Goal: Transaction & Acquisition: Book appointment/travel/reservation

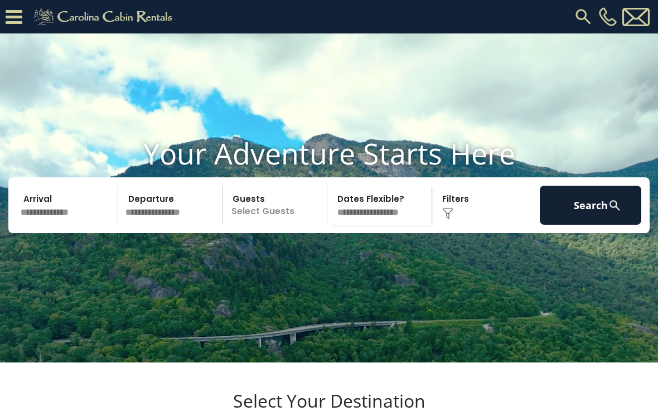
click at [56, 225] on input "text" at bounding box center [67, 205] width 101 height 39
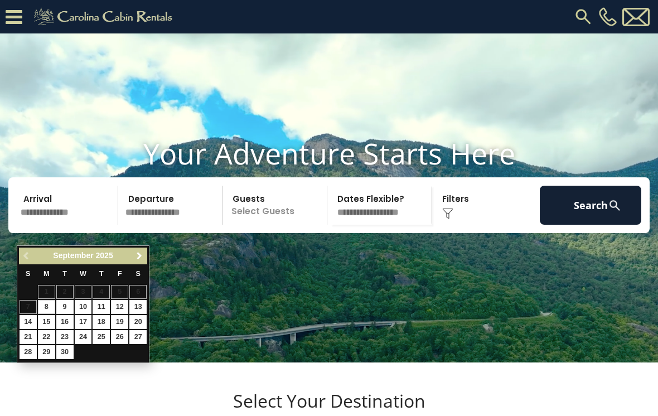
click at [137, 257] on span "Next" at bounding box center [139, 255] width 9 height 9
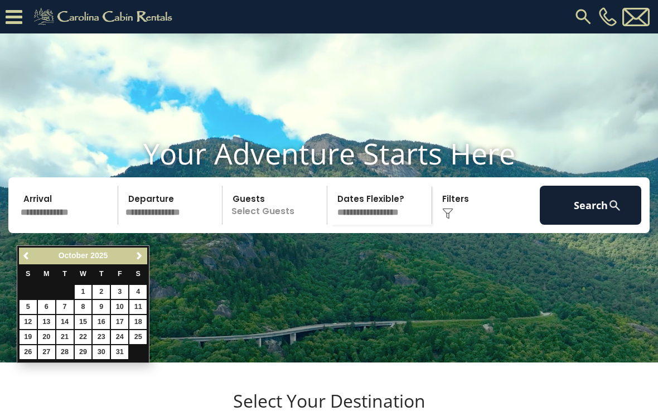
click at [137, 257] on span "Next" at bounding box center [139, 255] width 9 height 9
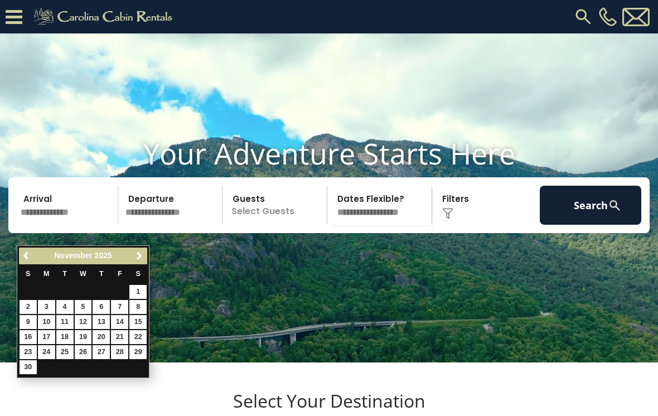
click at [137, 258] on span "Next" at bounding box center [139, 255] width 9 height 9
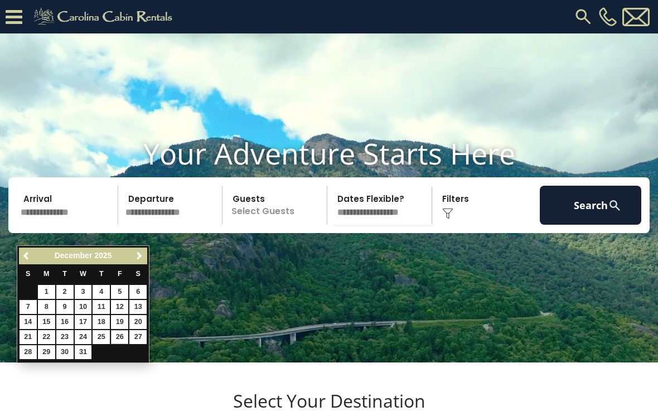
click at [127, 335] on link "26" at bounding box center [119, 337] width 17 height 14
type input "********"
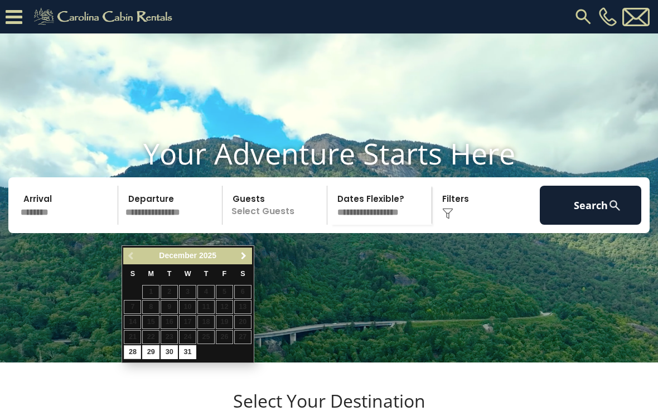
click at [243, 257] on span "Next" at bounding box center [243, 255] width 9 height 9
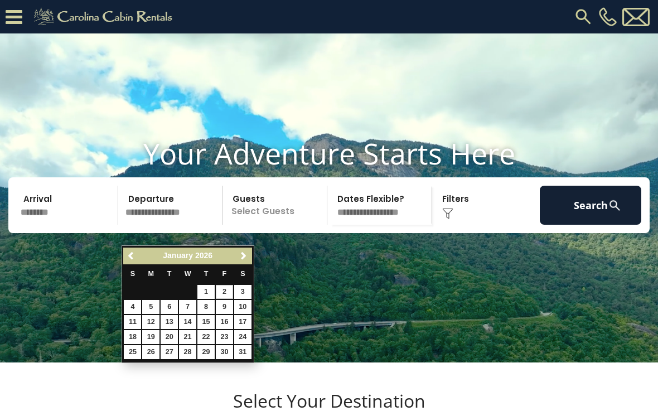
click at [230, 290] on link "2" at bounding box center [224, 292] width 17 height 14
type input "******"
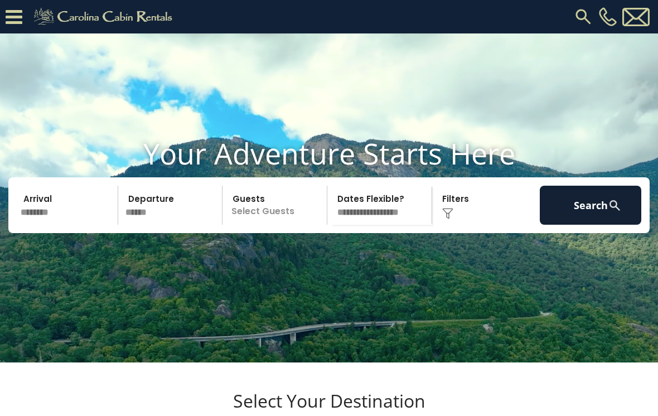
click at [461, 225] on div "Click to Choose" at bounding box center [485, 205] width 101 height 39
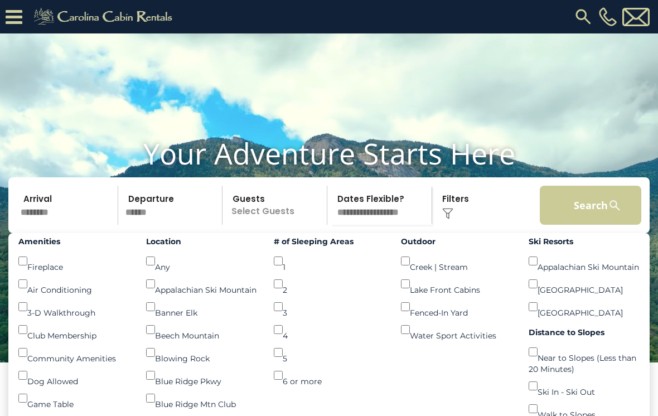
click at [585, 225] on button "Search" at bounding box center [589, 205] width 101 height 39
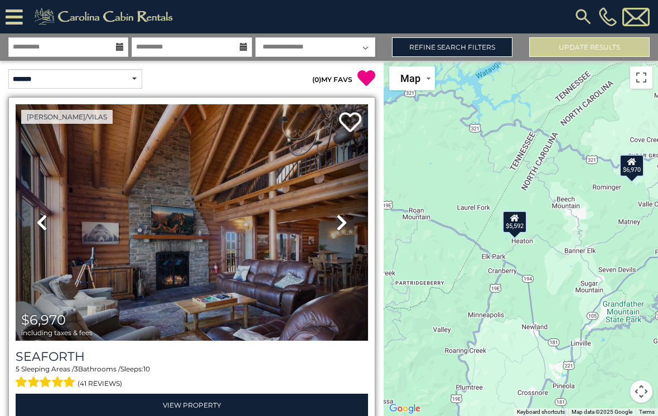
click at [242, 267] on img at bounding box center [192, 222] width 352 height 236
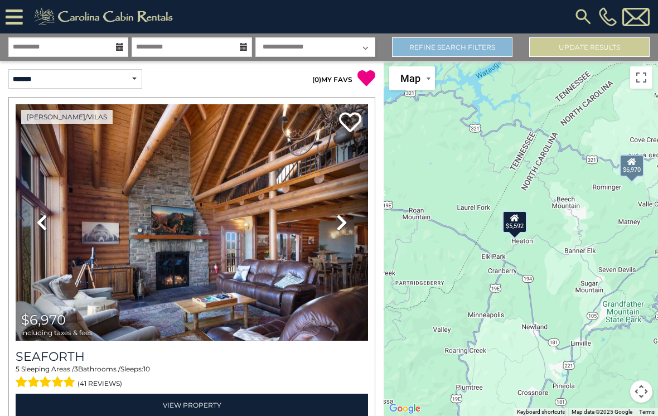
click at [487, 51] on link "Refine Search Filters" at bounding box center [452, 47] width 120 height 20
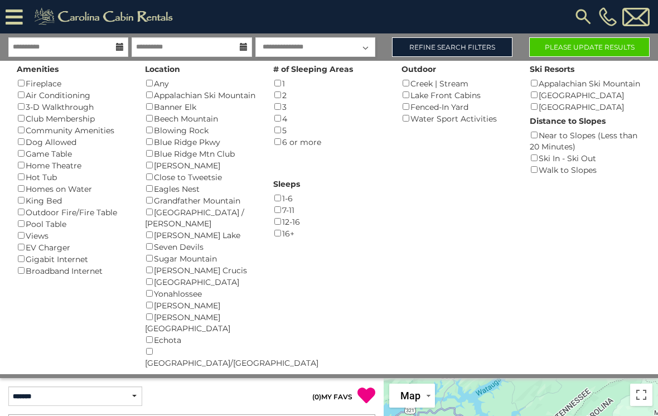
click at [590, 52] on button "Please Update Results" at bounding box center [589, 47] width 120 height 20
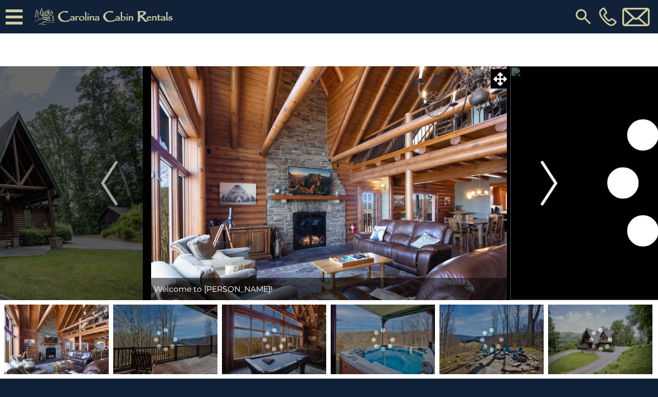
click at [556, 185] on img "Next" at bounding box center [548, 183] width 17 height 45
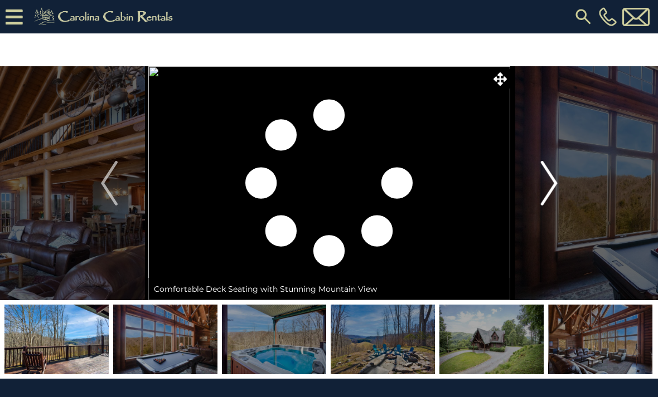
click at [554, 188] on img "Next" at bounding box center [548, 183] width 17 height 45
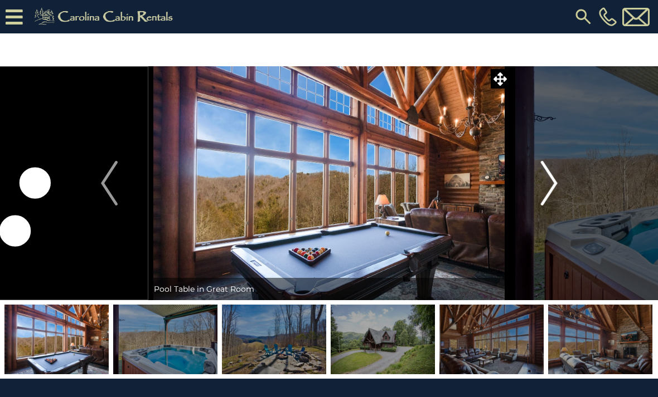
click at [555, 187] on img "Next" at bounding box center [548, 183] width 17 height 45
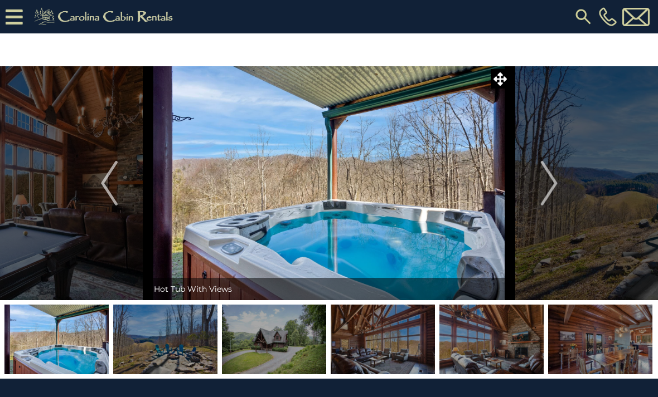
click at [299, 348] on img at bounding box center [274, 340] width 104 height 70
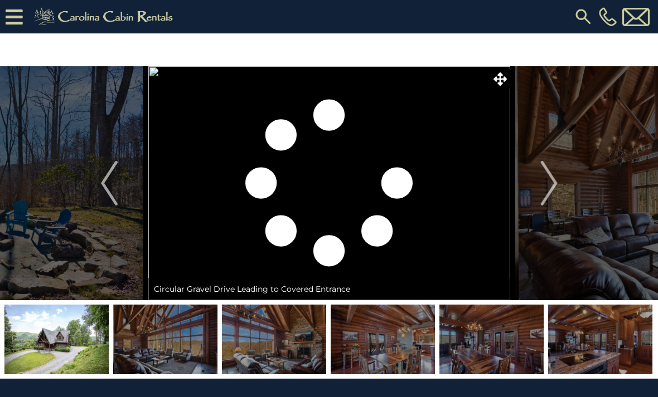
click at [395, 350] on img at bounding box center [382, 340] width 104 height 70
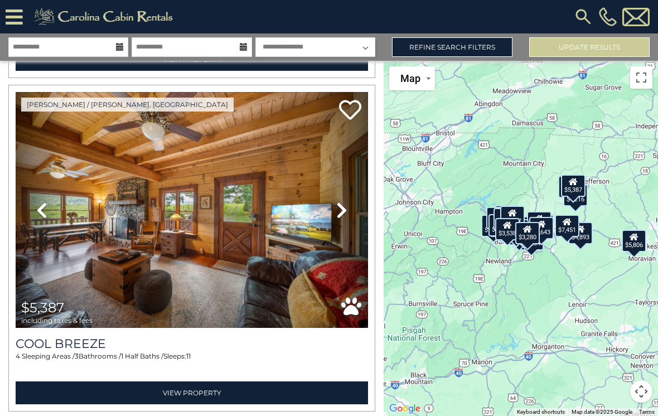
scroll to position [6673, 0]
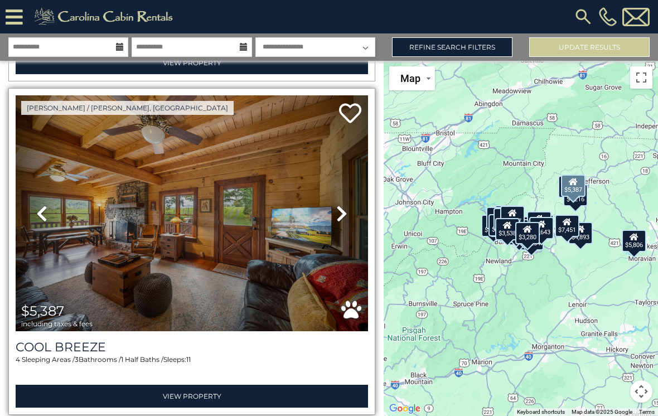
click at [342, 216] on icon at bounding box center [341, 214] width 11 height 18
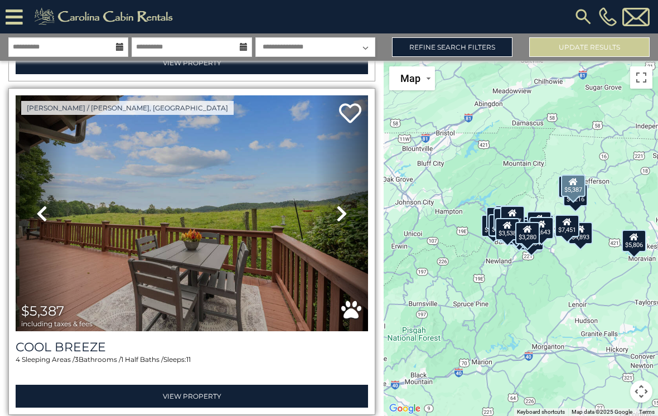
click at [342, 224] on link "Next" at bounding box center [341, 213] width 53 height 236
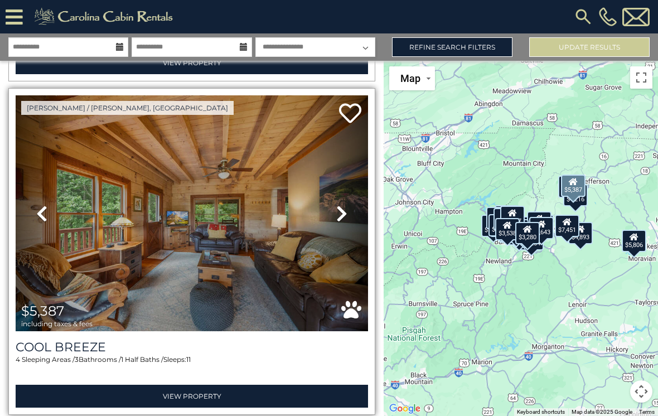
click at [344, 223] on link "Next" at bounding box center [341, 213] width 53 height 236
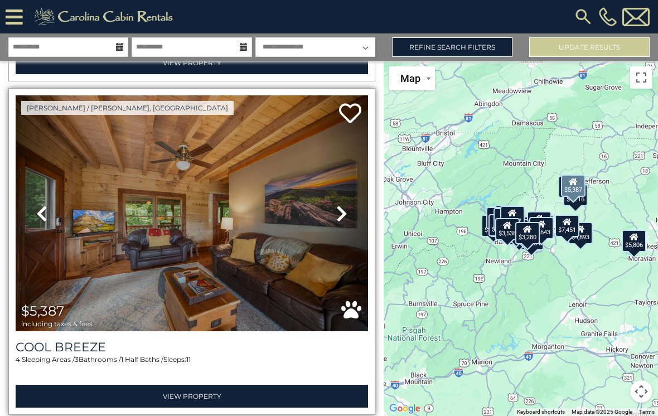
click at [344, 226] on link "Next" at bounding box center [341, 213] width 53 height 236
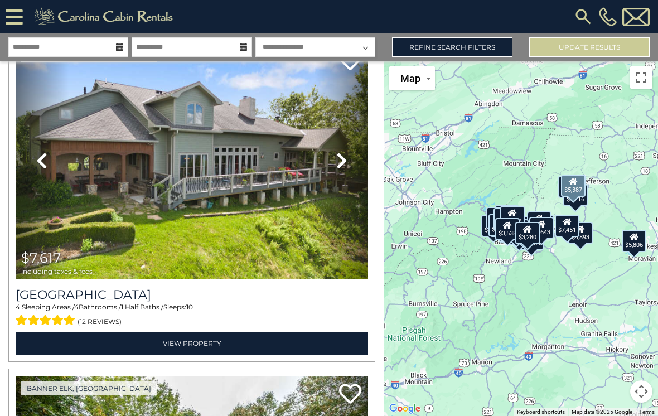
scroll to position [9057, 0]
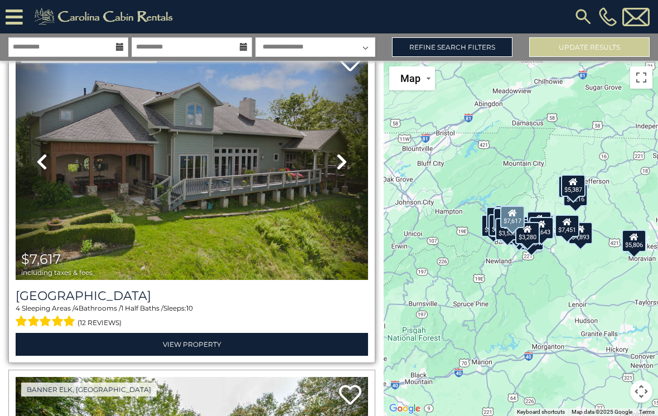
click at [335, 168] on link "Next" at bounding box center [341, 161] width 53 height 236
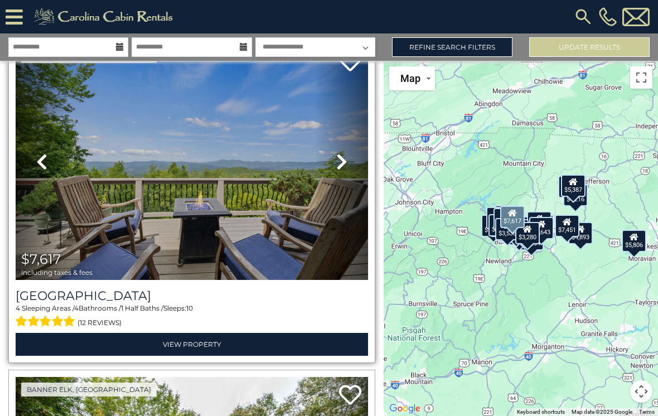
click at [336, 171] on icon at bounding box center [341, 162] width 11 height 18
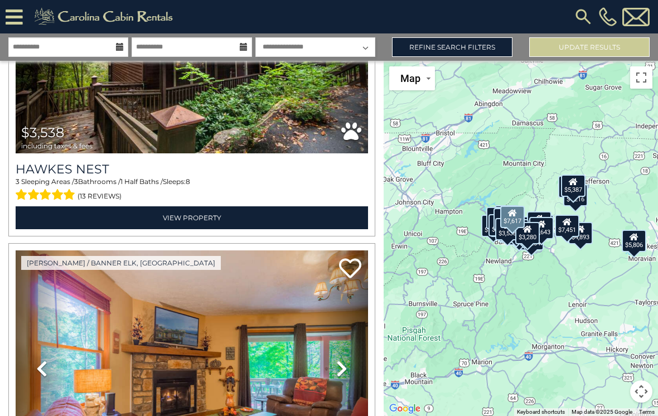
scroll to position [9518, 0]
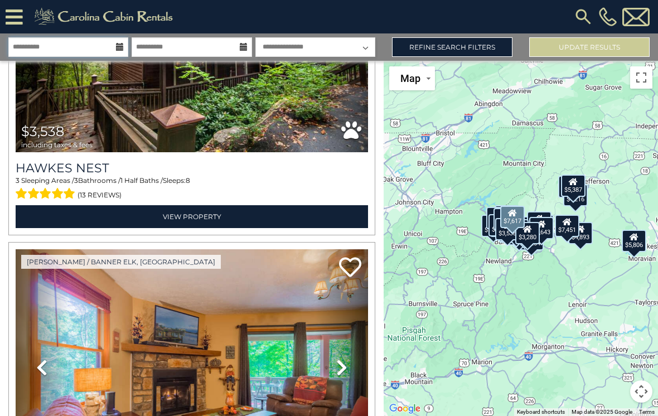
click at [114, 41] on input "**********" at bounding box center [68, 47] width 120 height 20
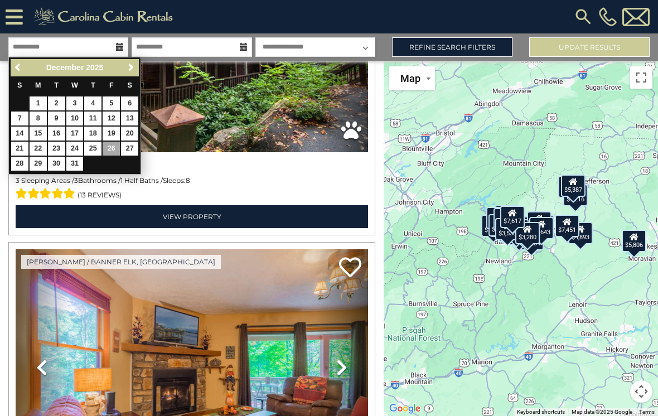
click at [75, 144] on link "24" at bounding box center [74, 149] width 17 height 14
type input "********"
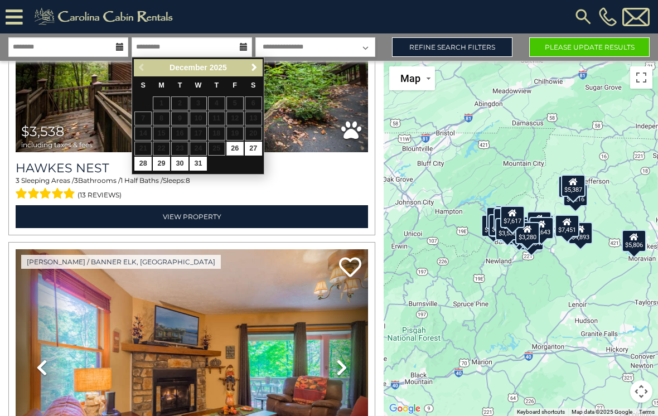
click at [202, 158] on link "31" at bounding box center [197, 164] width 17 height 14
type input "********"
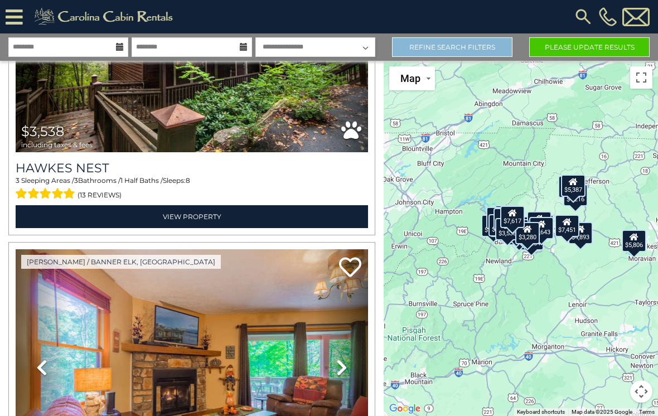
click at [487, 44] on link "Refine Search Filters" at bounding box center [452, 47] width 120 height 20
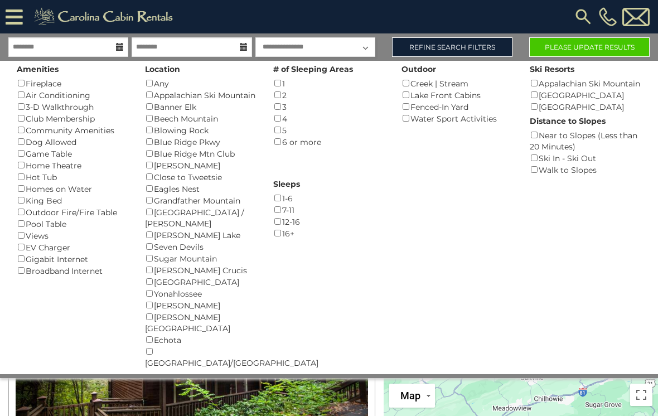
click at [578, 40] on button "Please Update Results" at bounding box center [589, 47] width 120 height 20
click at [588, 45] on button "Please Update Results" at bounding box center [589, 47] width 120 height 20
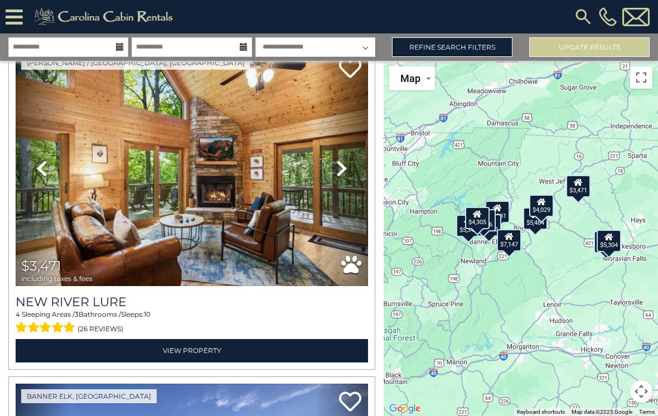
scroll to position [1719, 0]
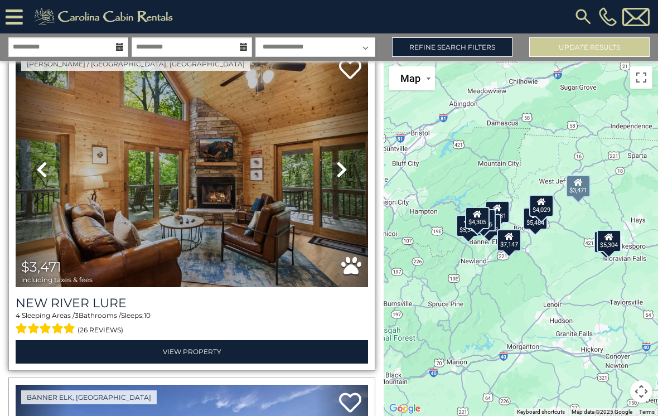
click at [334, 178] on link "Next" at bounding box center [341, 169] width 53 height 236
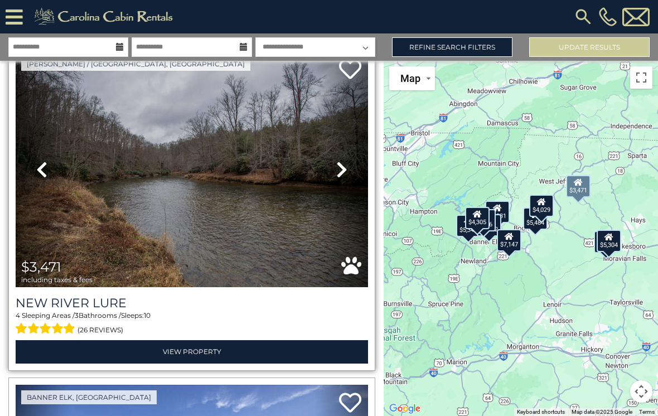
click at [339, 178] on link "Next" at bounding box center [341, 169] width 53 height 236
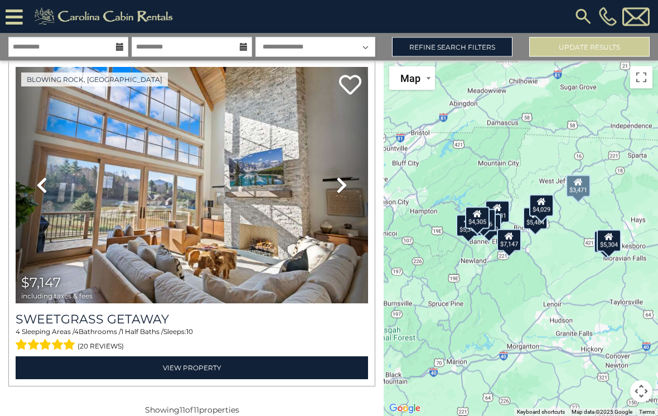
scroll to position [17, 0]
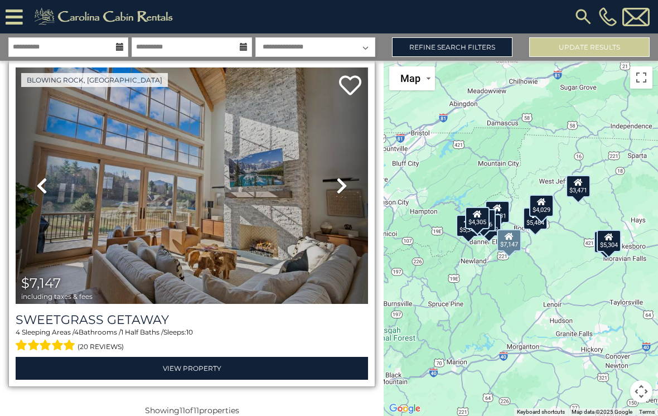
click at [251, 235] on img at bounding box center [192, 185] width 352 height 236
